Goal: Leave review/rating

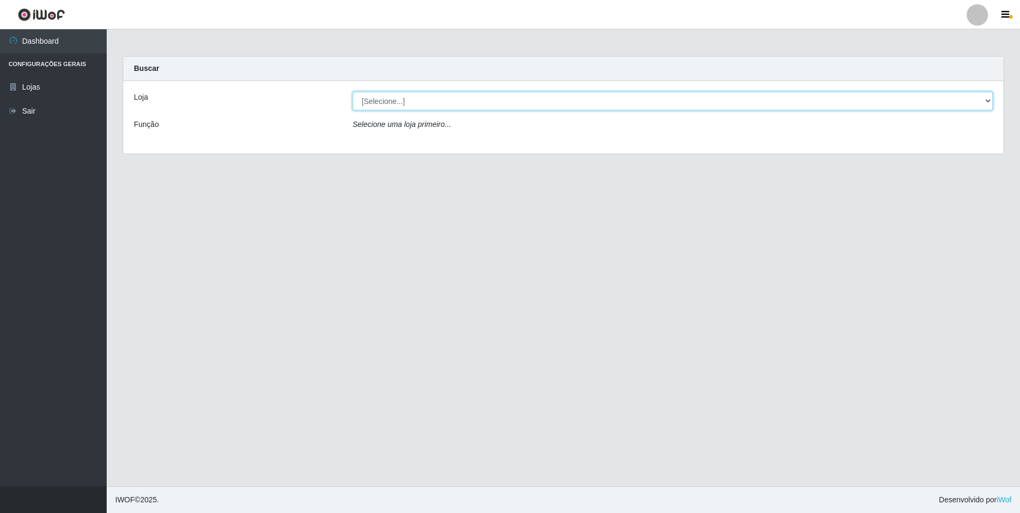
click at [451, 99] on select "[Selecione...] Atacado Vem - [STREET_ADDRESS]" at bounding box center [672, 101] width 640 height 19
select select "461"
click at [352, 92] on select "[Selecione...] Atacado Vem - [STREET_ADDRESS]" at bounding box center [672, 101] width 640 height 19
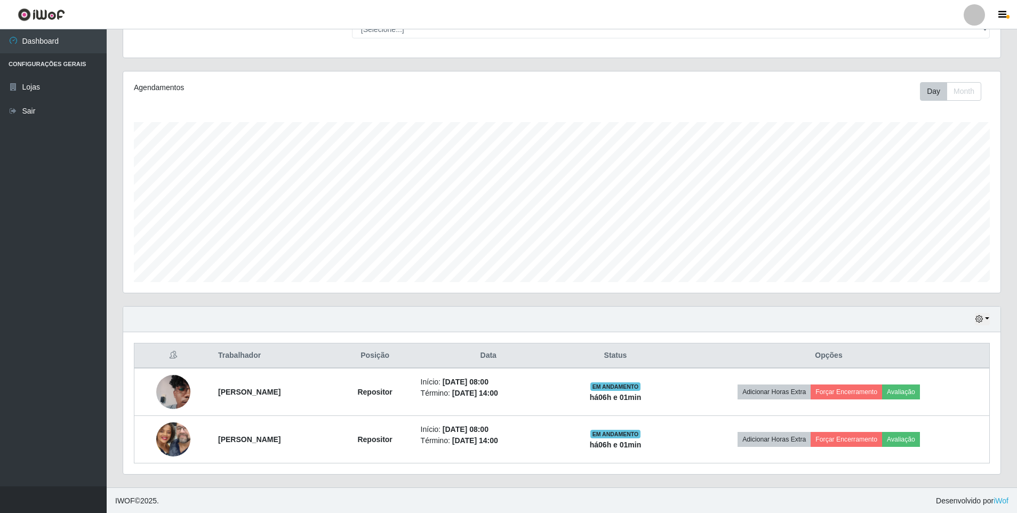
scroll to position [100, 0]
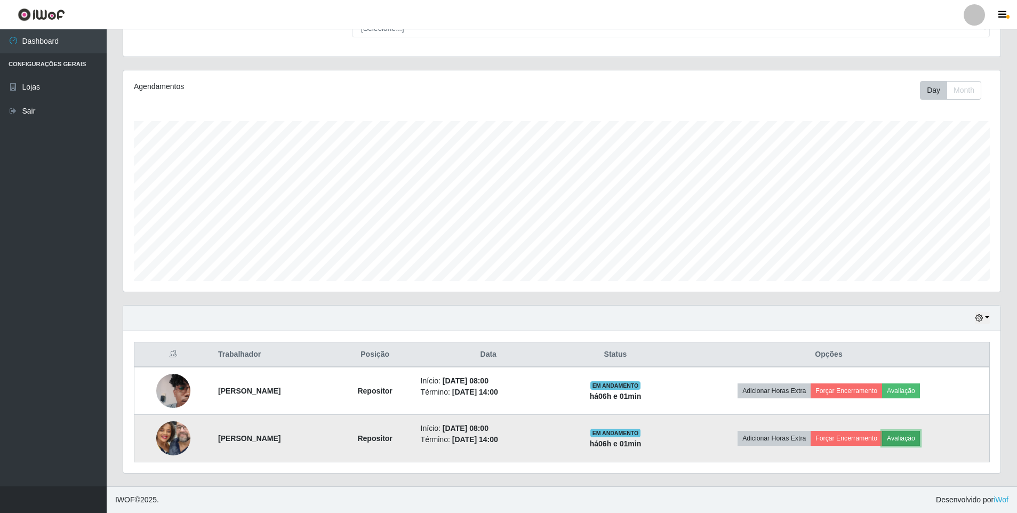
click at [920, 438] on button "Avaliação" at bounding box center [901, 438] width 38 height 15
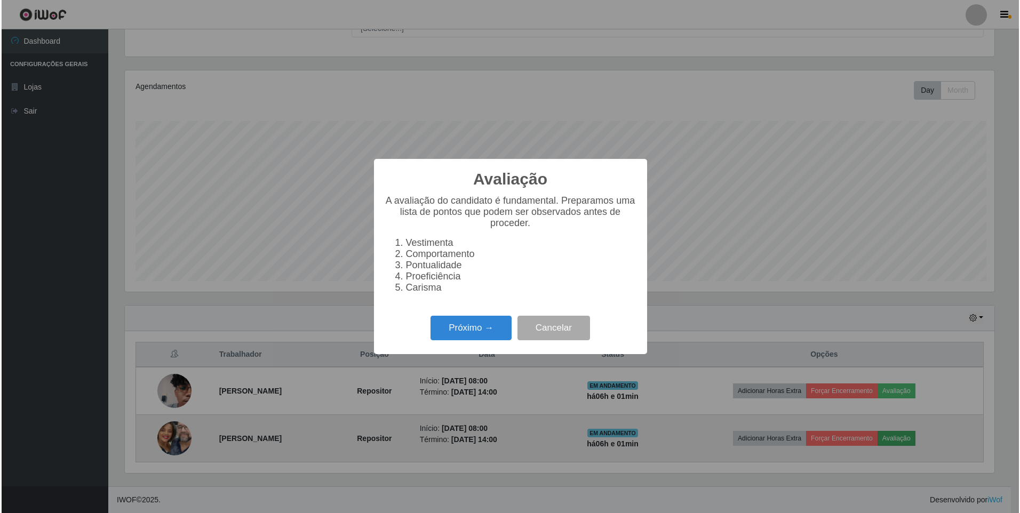
scroll to position [221, 872]
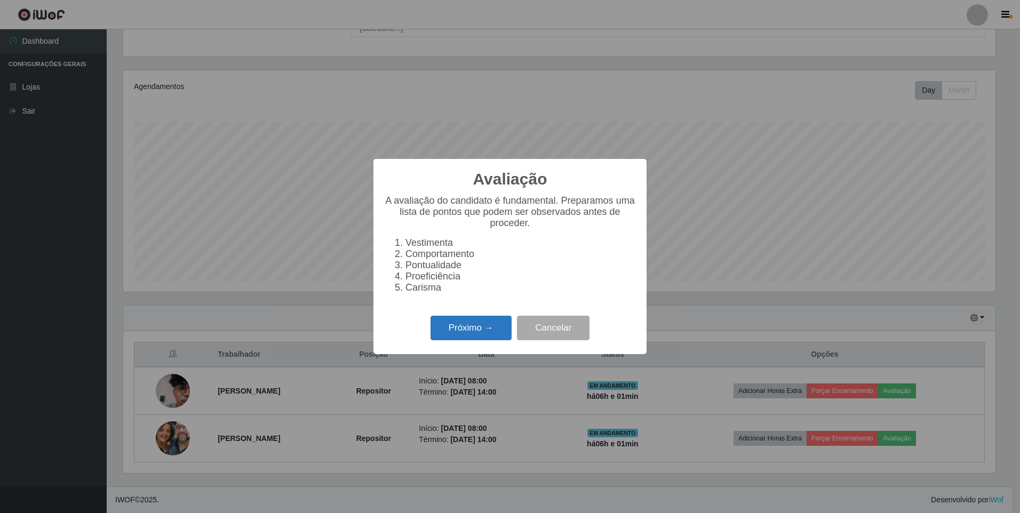
click at [454, 328] on button "Próximo →" at bounding box center [470, 328] width 81 height 25
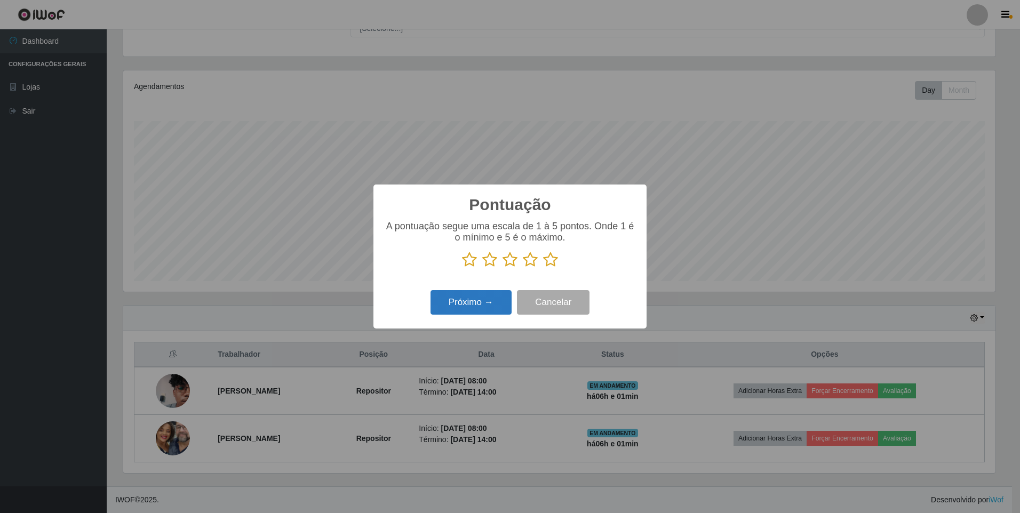
click at [486, 300] on button "Próximo →" at bounding box center [470, 302] width 81 height 25
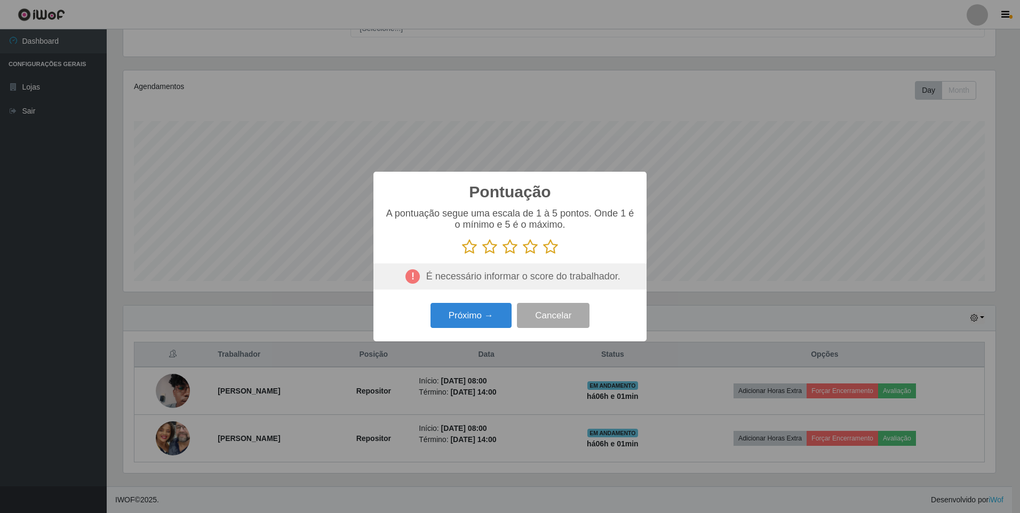
click at [552, 248] on icon at bounding box center [550, 247] width 15 height 16
click at [543, 255] on input "radio" at bounding box center [543, 255] width 0 height 0
click at [476, 313] on button "Próximo →" at bounding box center [470, 315] width 81 height 25
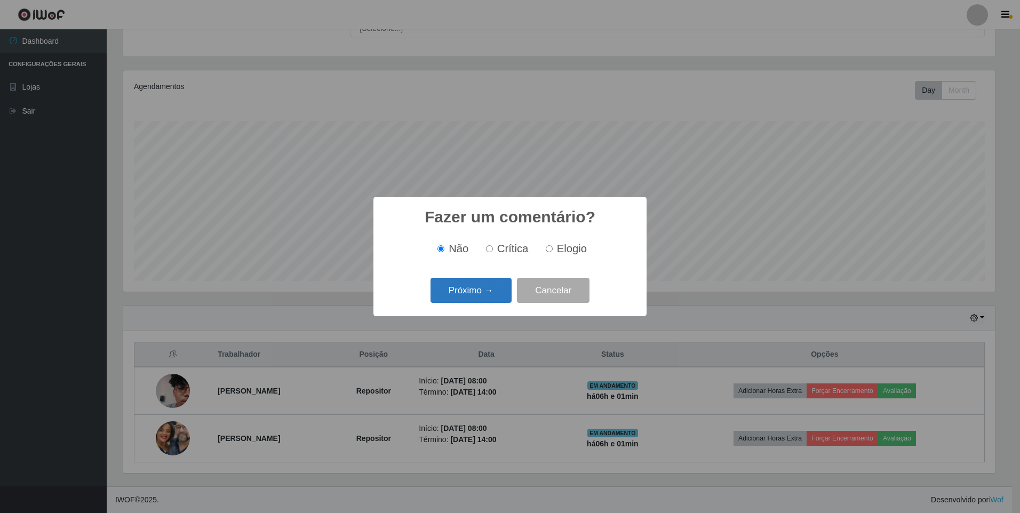
click at [453, 284] on button "Próximo →" at bounding box center [470, 290] width 81 height 25
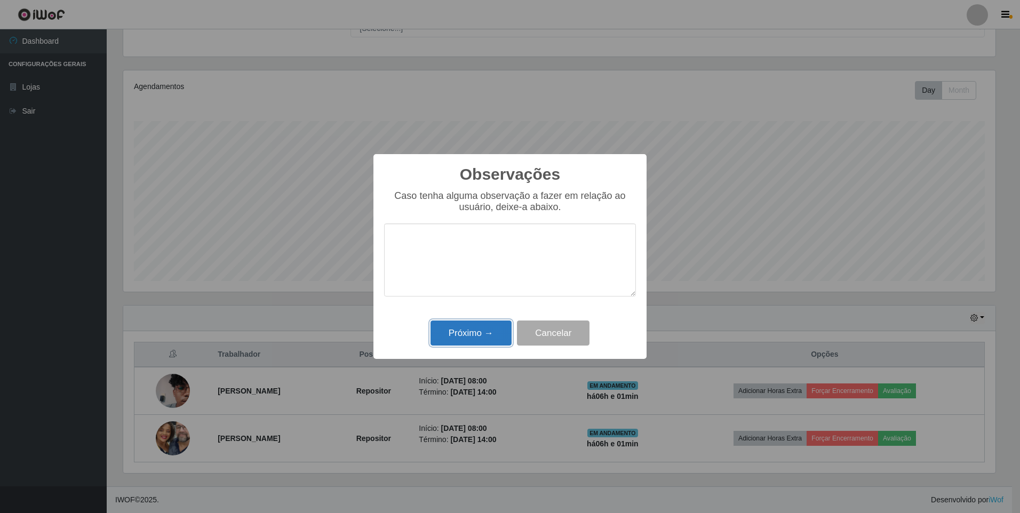
click at [467, 331] on button "Próximo →" at bounding box center [470, 332] width 81 height 25
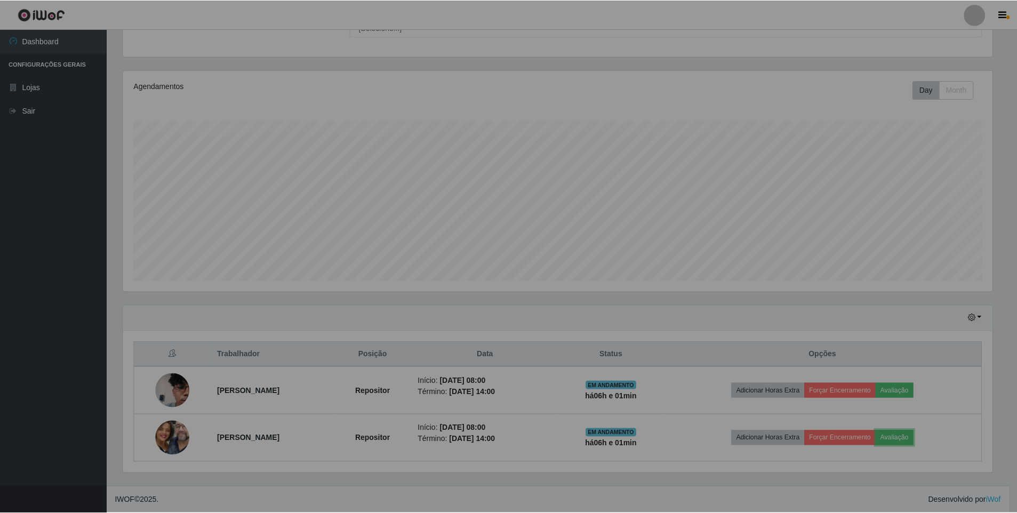
scroll to position [221, 877]
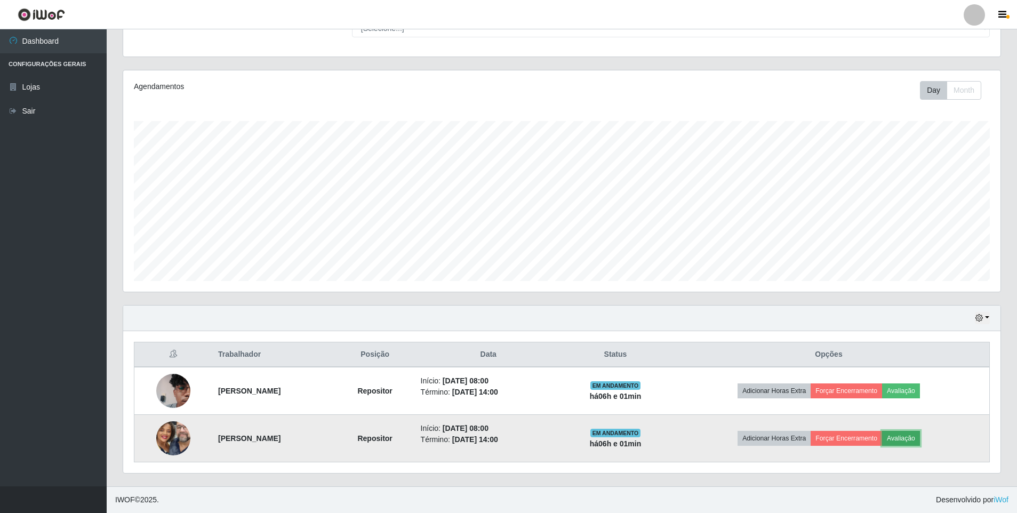
click at [920, 436] on button "Avaliação" at bounding box center [901, 438] width 38 height 15
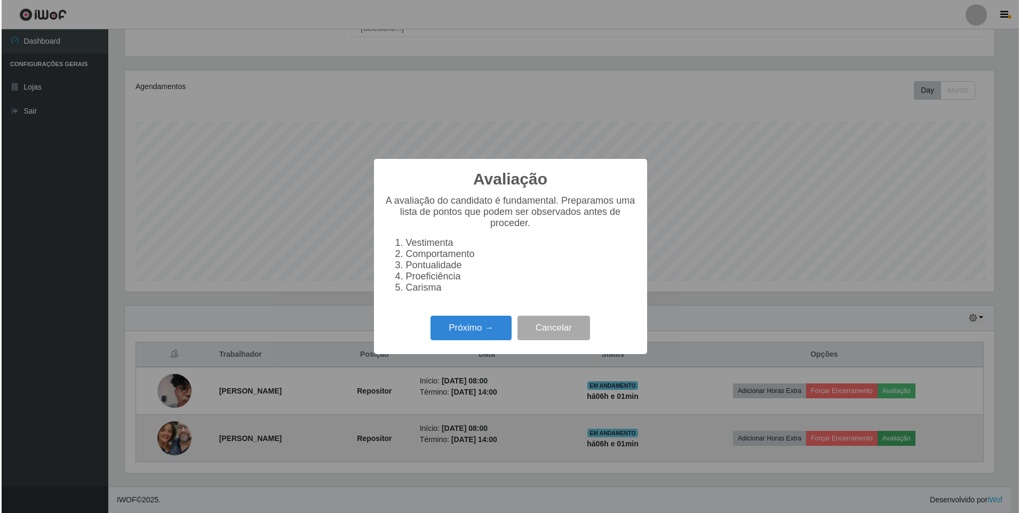
scroll to position [221, 872]
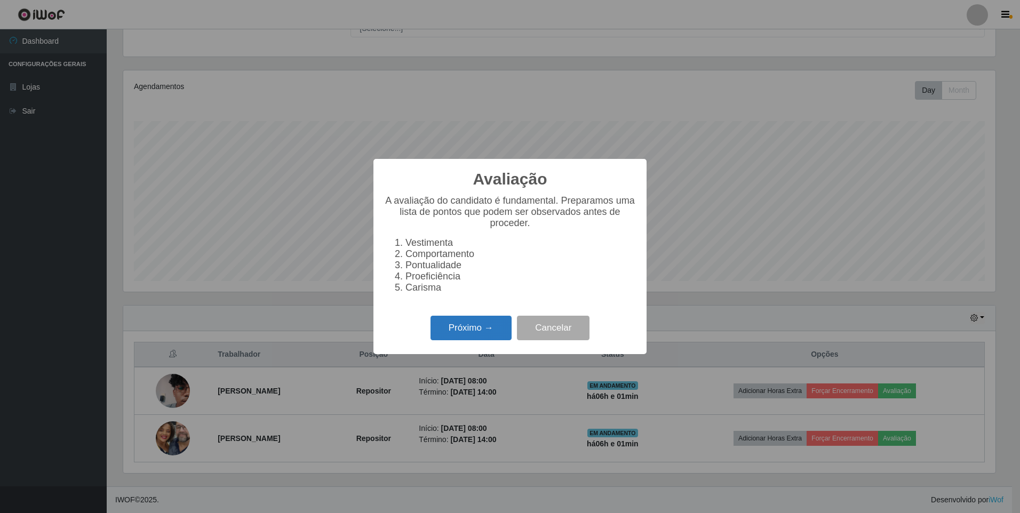
click at [449, 327] on button "Próximo →" at bounding box center [470, 328] width 81 height 25
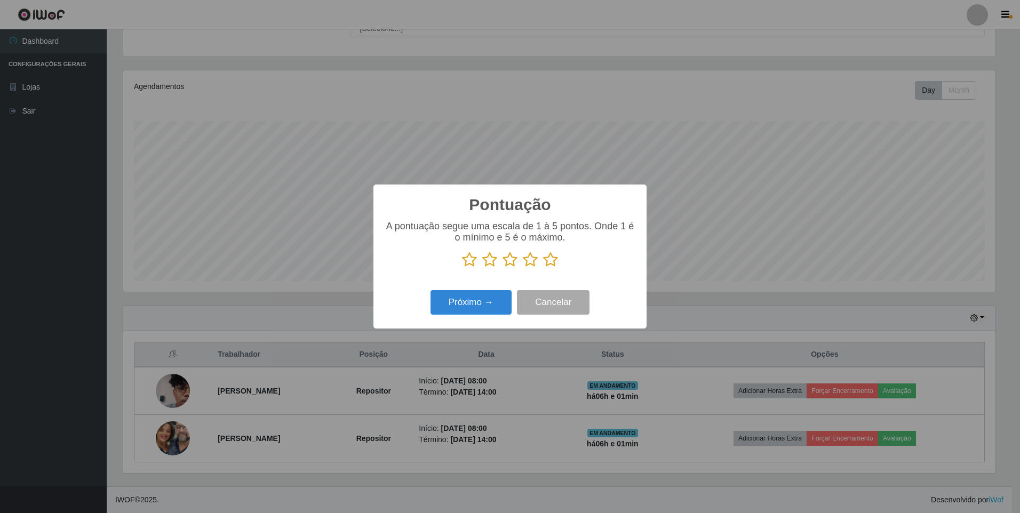
drag, startPoint x: 550, startPoint y: 262, endPoint x: 476, endPoint y: 283, distance: 76.5
click at [544, 263] on icon at bounding box center [550, 260] width 15 height 16
click at [543, 268] on input "radio" at bounding box center [543, 268] width 0 height 0
click at [460, 296] on button "Próximo →" at bounding box center [470, 302] width 81 height 25
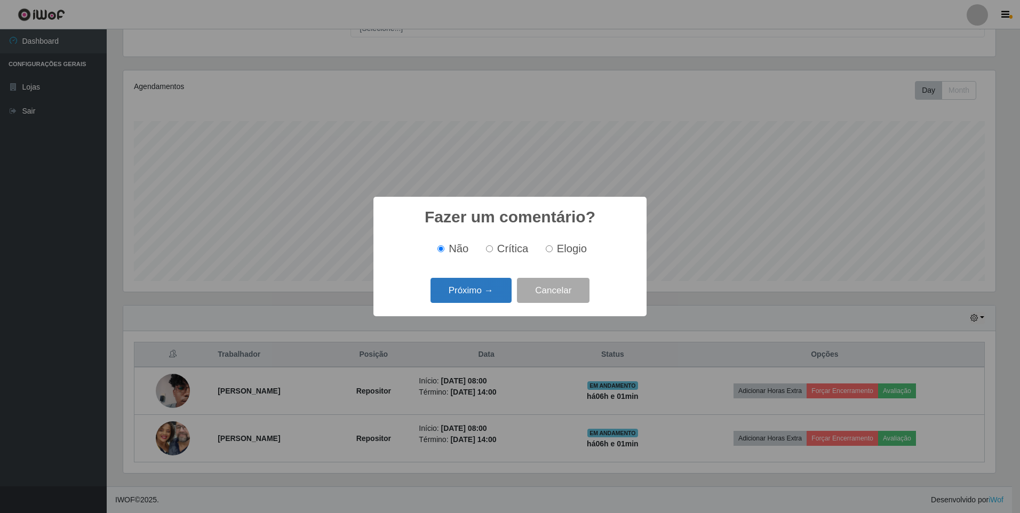
click at [478, 297] on button "Próximo →" at bounding box center [470, 290] width 81 height 25
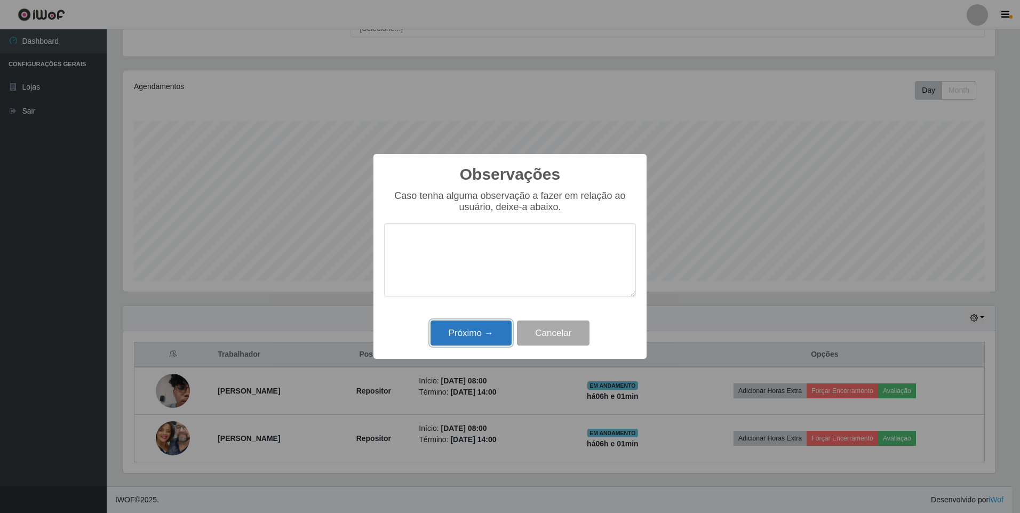
click at [485, 334] on button "Próximo →" at bounding box center [470, 332] width 81 height 25
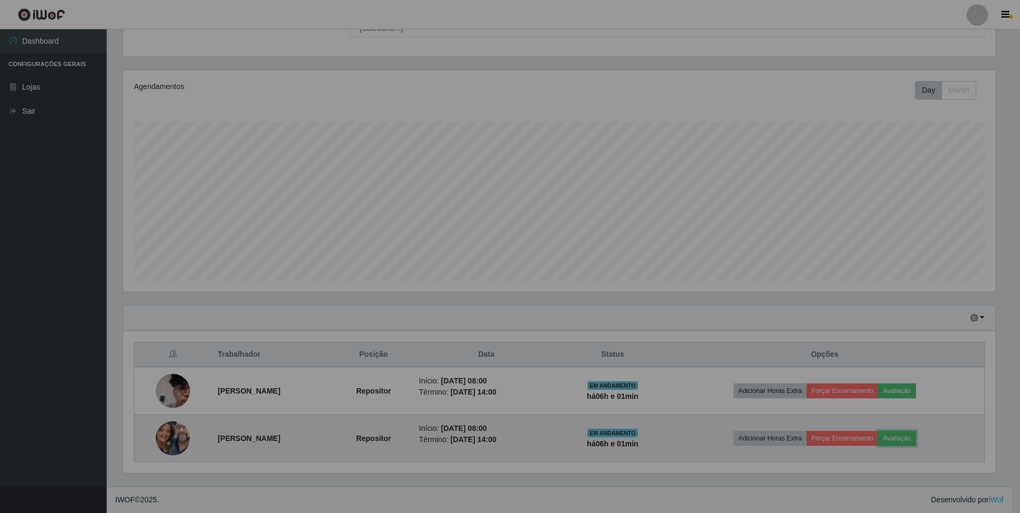
scroll to position [221, 877]
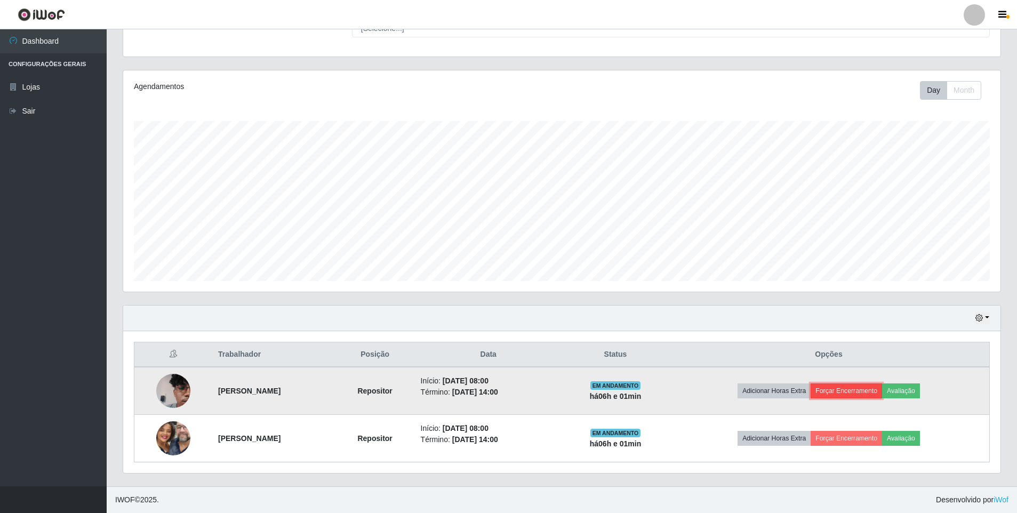
click at [865, 388] on button "Forçar Encerramento" at bounding box center [846, 390] width 71 height 15
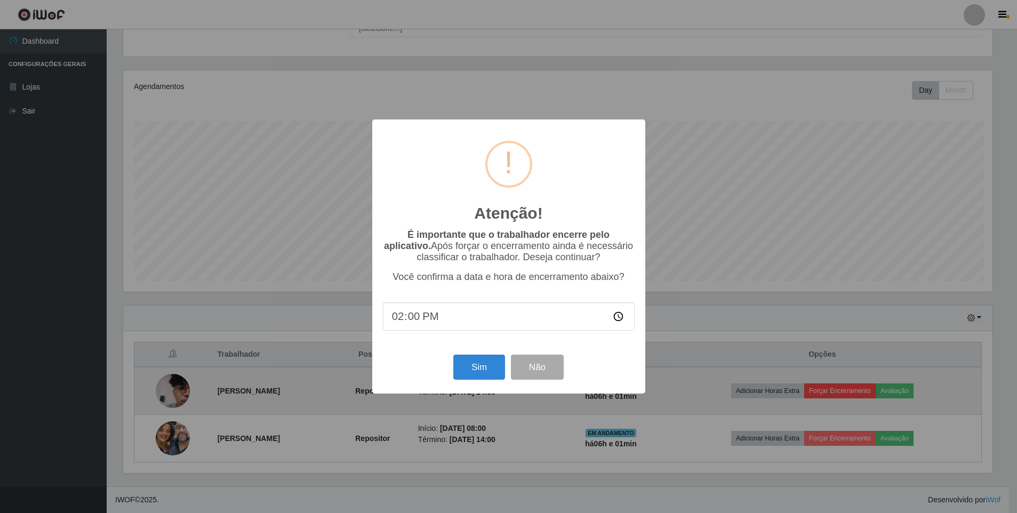
scroll to position [221, 872]
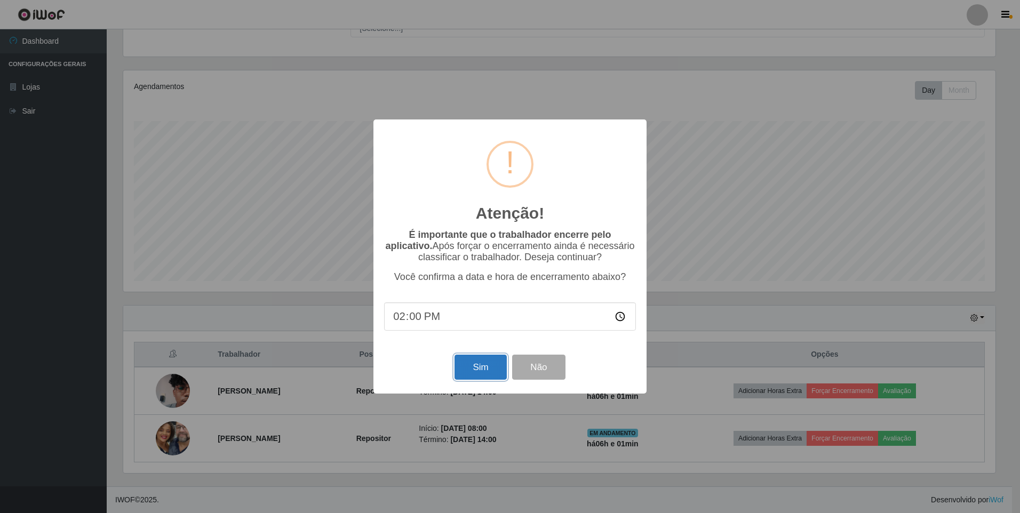
click at [475, 367] on button "Sim" at bounding box center [480, 367] width 52 height 25
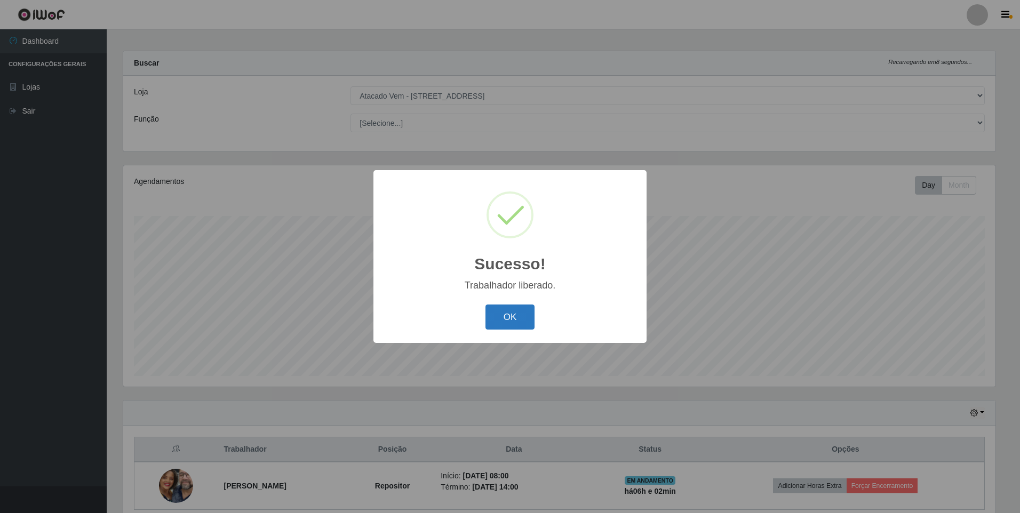
click at [503, 317] on button "OK" at bounding box center [510, 316] width 50 height 25
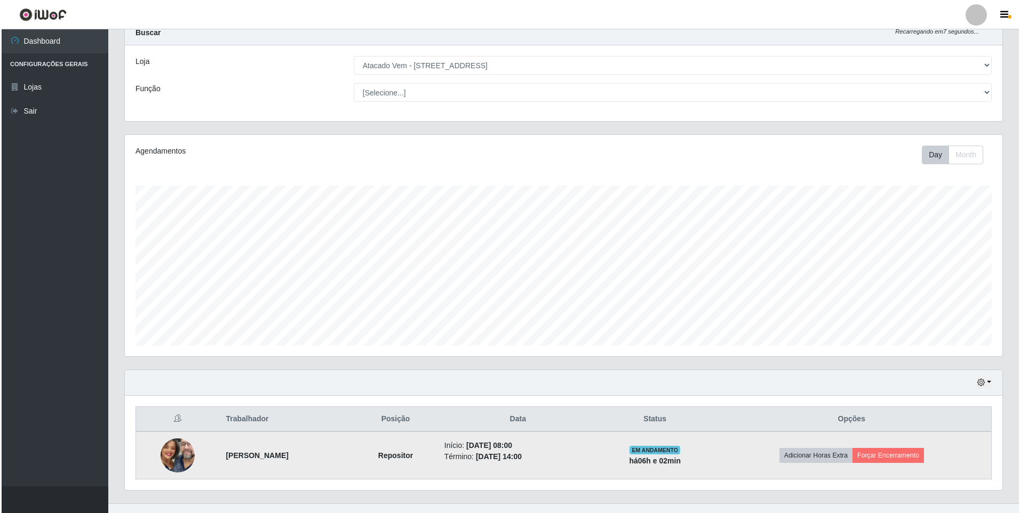
scroll to position [53, 0]
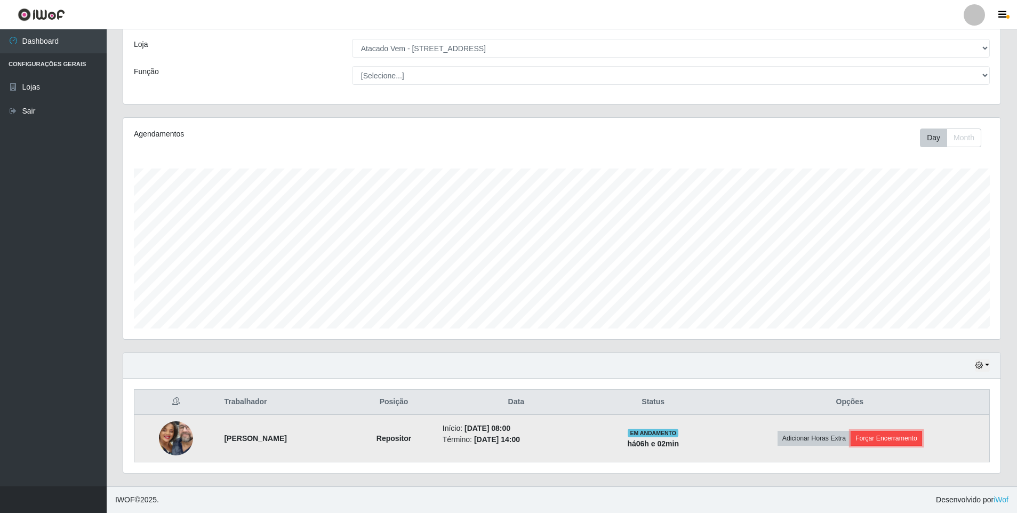
click at [867, 440] on button "Forçar Encerramento" at bounding box center [886, 438] width 71 height 15
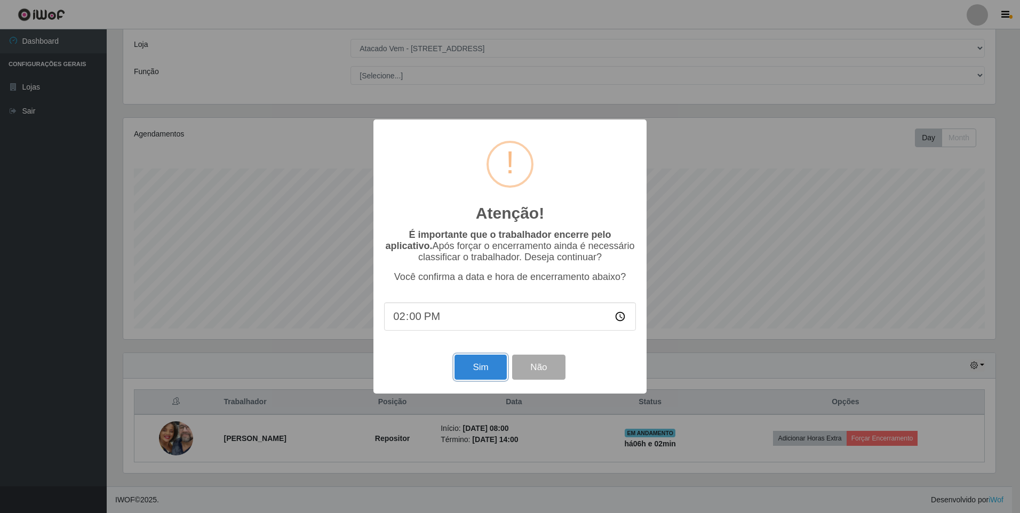
drag, startPoint x: 471, startPoint y: 367, endPoint x: 541, endPoint y: 360, distance: 70.8
click at [475, 367] on button "Sim" at bounding box center [480, 367] width 52 height 25
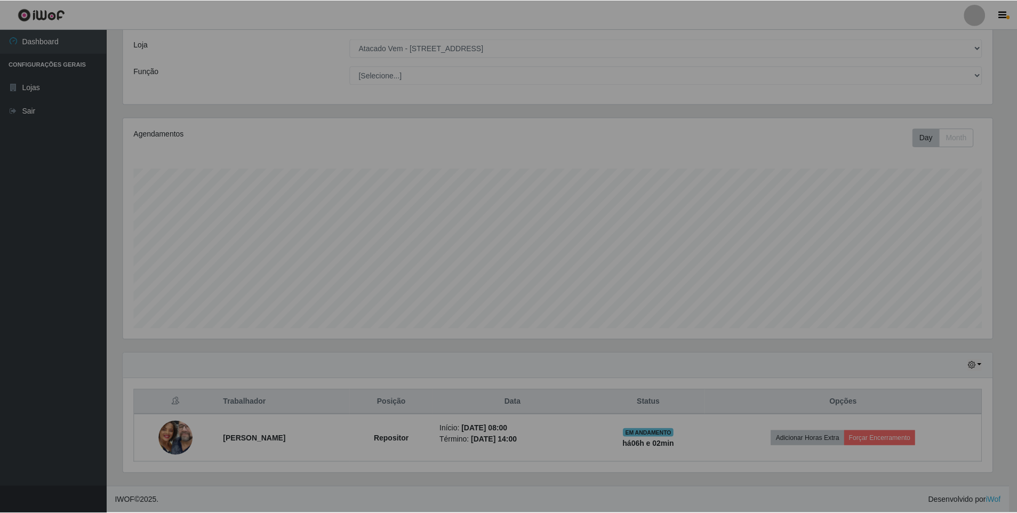
scroll to position [0, 0]
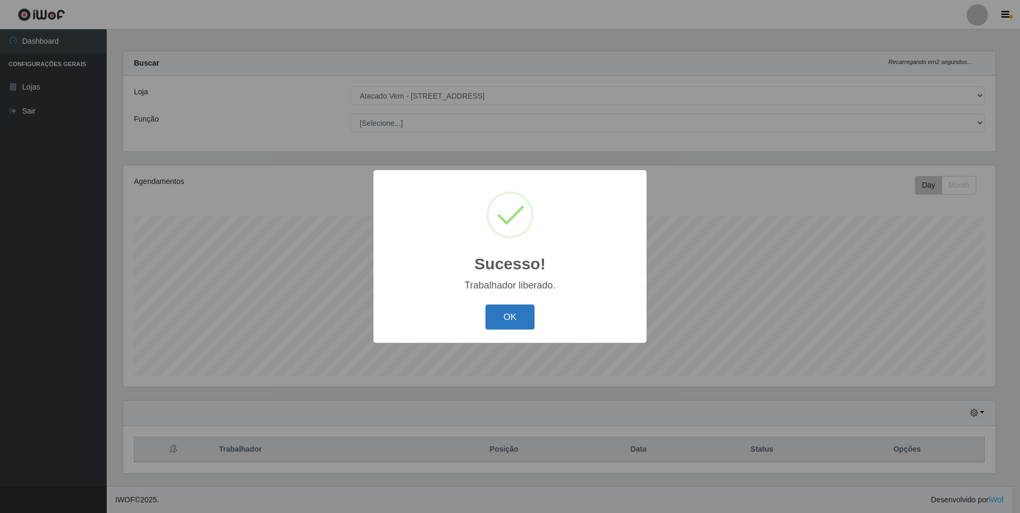
click at [511, 322] on button "OK" at bounding box center [510, 316] width 50 height 25
